Goal: Find specific page/section: Find specific page/section

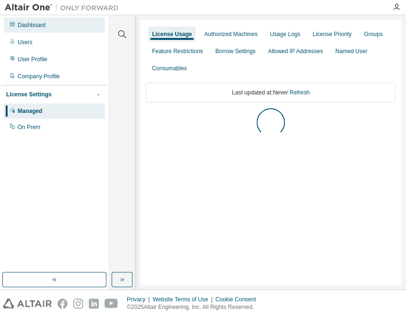
click at [27, 26] on div "Dashboard" at bounding box center [32, 25] width 28 height 8
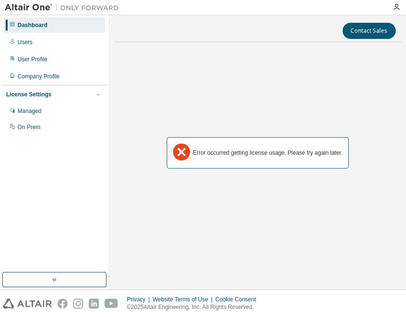
drag, startPoint x: 16, startPoint y: 113, endPoint x: 0, endPoint y: 111, distance: 15.4
click at [16, 113] on div "Managed" at bounding box center [54, 111] width 101 height 15
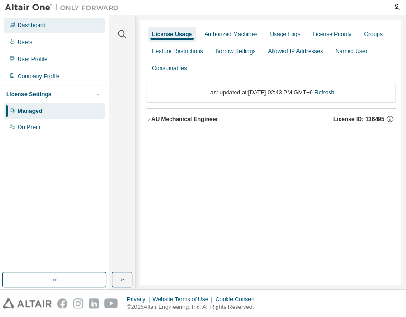
click at [33, 28] on div "Dashboard" at bounding box center [32, 25] width 28 height 8
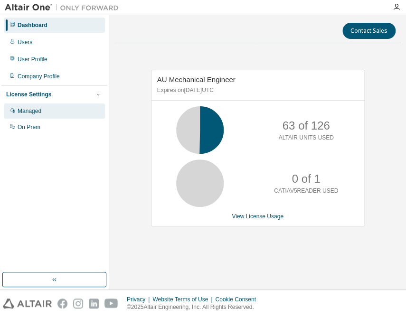
click at [38, 111] on div "Managed" at bounding box center [30, 111] width 24 height 8
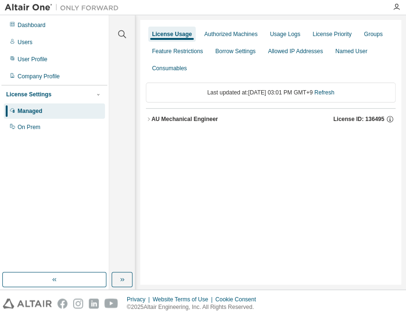
click at [201, 121] on div "AU Mechanical Engineer" at bounding box center [184, 119] width 66 height 8
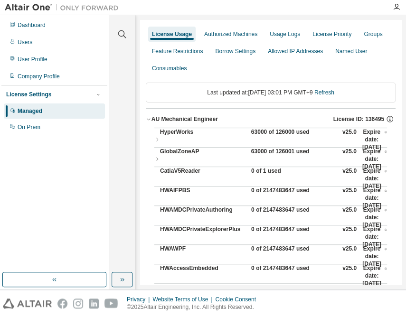
click at [258, 134] on div "63000 of 126000 used" at bounding box center [293, 139] width 85 height 23
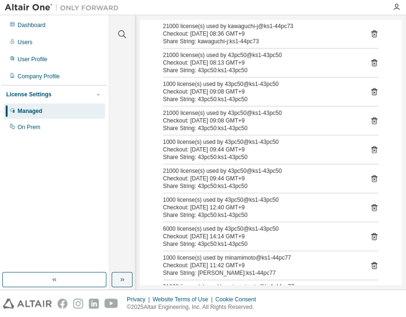
scroll to position [216, 0]
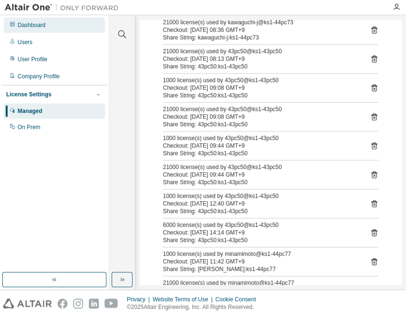
click at [46, 25] on div "Dashboard" at bounding box center [54, 25] width 101 height 15
